Goal: Information Seeking & Learning: Stay updated

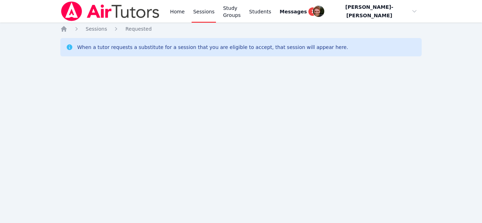
click at [12, 91] on div "Home Sessions Study Groups Students Messages 1 Open user menu [PERSON_NAME]-[PE…" at bounding box center [241, 111] width 482 height 223
click at [12, 91] on div "Home Sessions Study Groups Students Messages 1 Open user menu Vincent Astray-Ca…" at bounding box center [241, 111] width 482 height 223
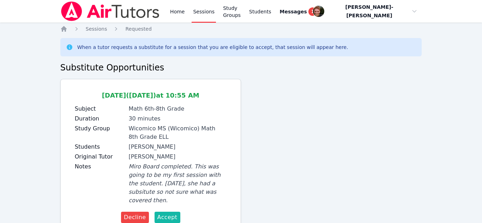
click at [174, 214] on span "Accept" at bounding box center [167, 218] width 20 height 8
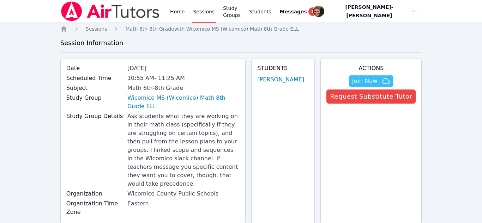
click at [198, 10] on link "Sessions" at bounding box center [204, 11] width 24 height 23
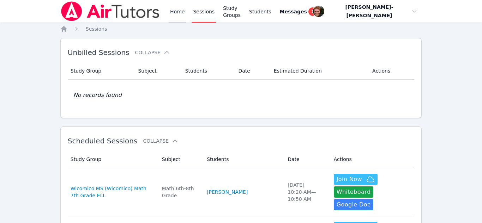
click at [181, 13] on link "Home" at bounding box center [177, 11] width 17 height 23
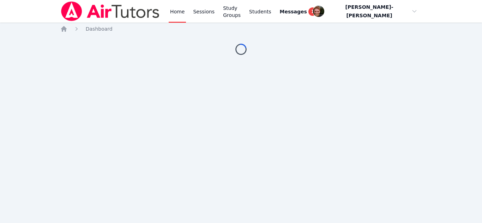
click at [181, 13] on link "Home" at bounding box center [177, 11] width 17 height 23
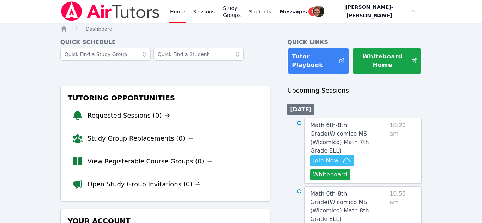
click at [107, 113] on link "Requested Sessions (0)" at bounding box center [129, 116] width 83 height 10
